Goal: Register for event/course

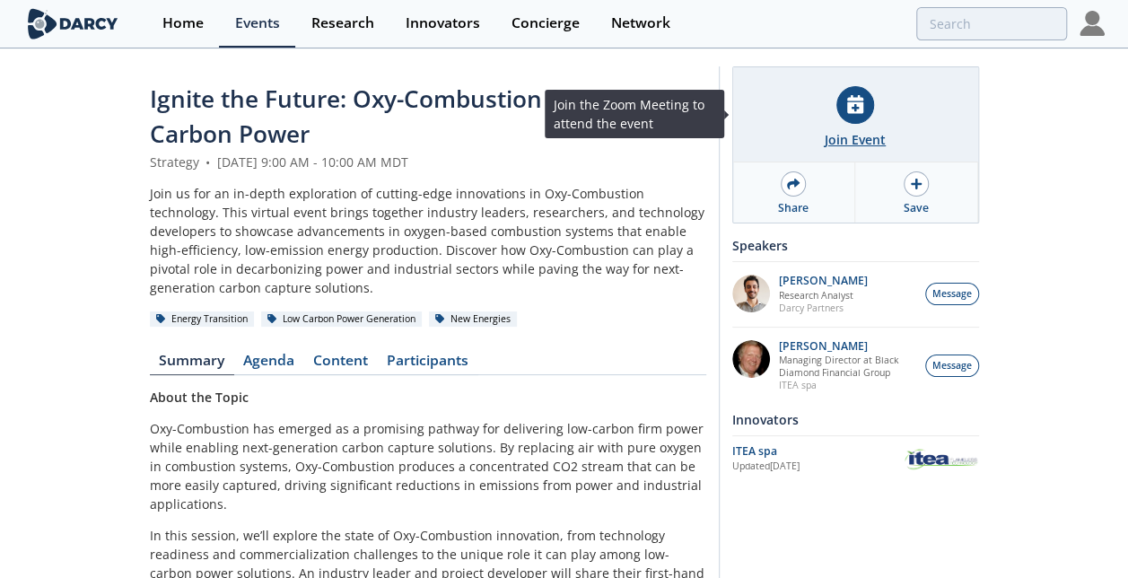
click at [847, 104] on icon at bounding box center [855, 104] width 16 height 19
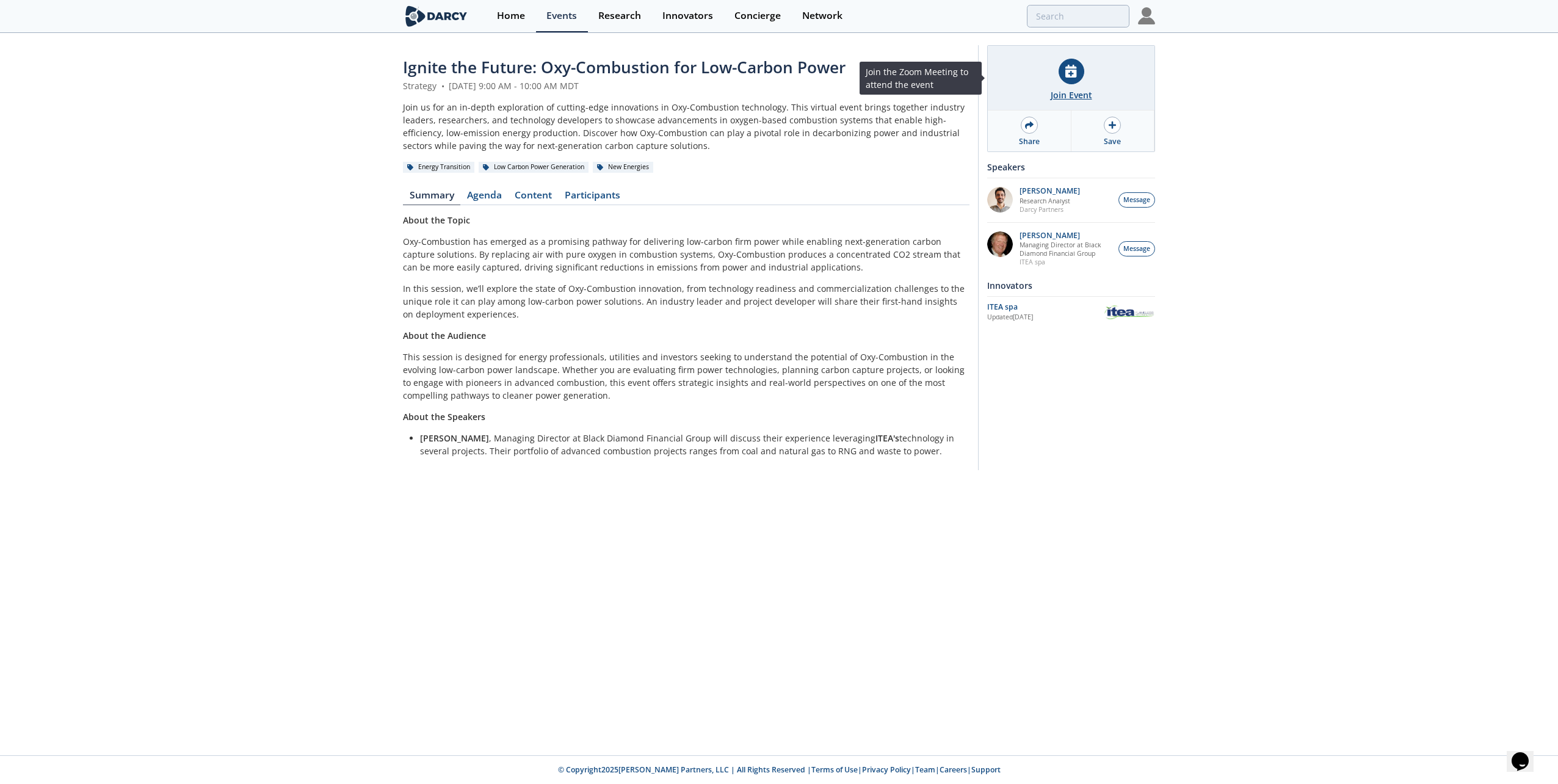
click at [766, 92] on div "Join Event" at bounding box center [1071, 95] width 41 height 13
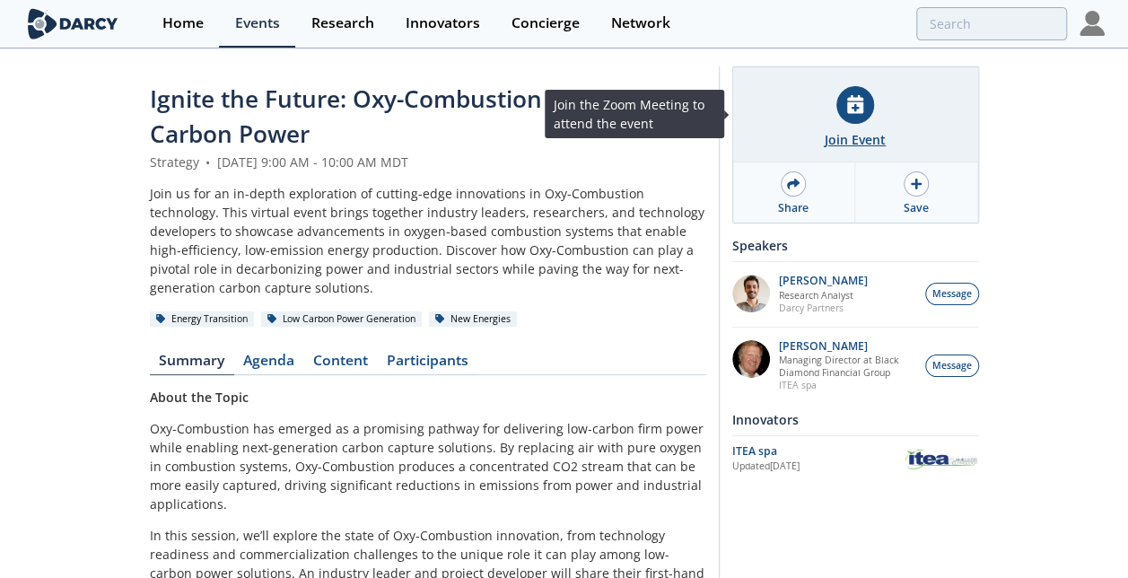
click at [869, 115] on div at bounding box center [856, 105] width 38 height 38
